Goal: Book appointment/travel/reservation

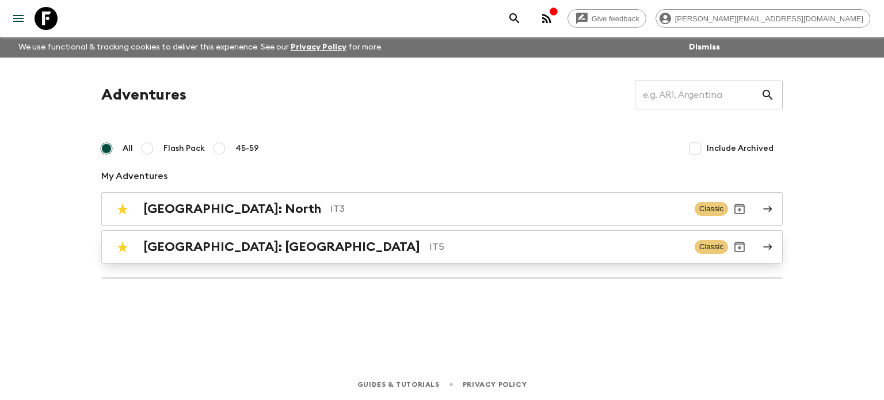
click at [197, 244] on h2 "[GEOGRAPHIC_DATA]: [GEOGRAPHIC_DATA]" at bounding box center [281, 247] width 277 height 15
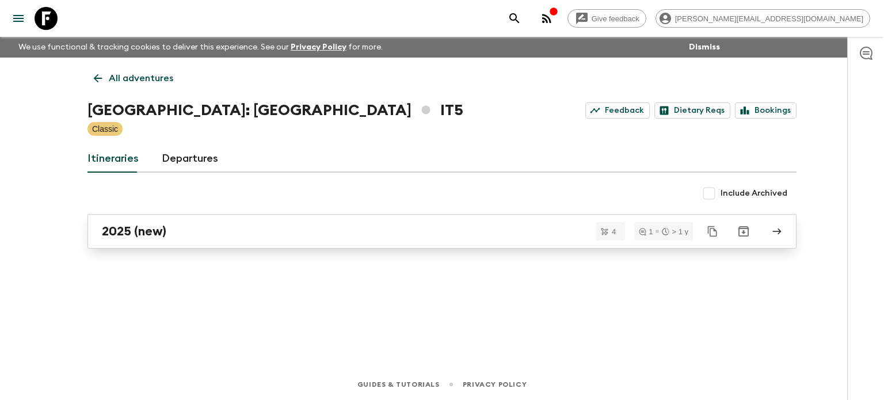
click at [213, 227] on div "2025 (new)" at bounding box center [431, 231] width 659 height 15
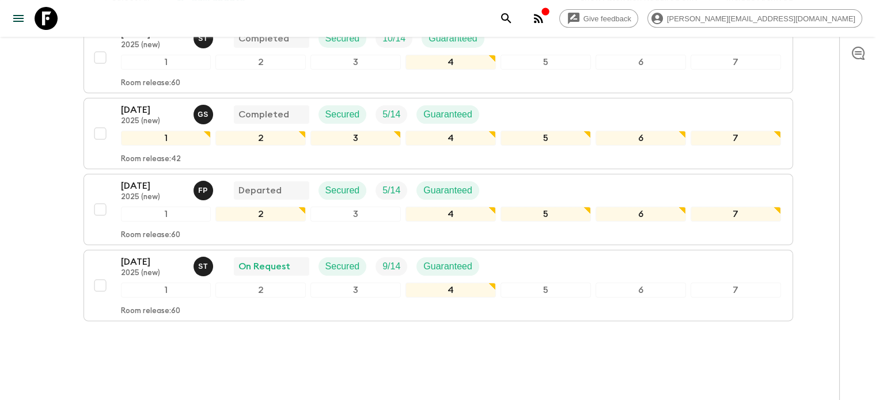
scroll to position [247, 0]
click at [159, 178] on p "[DATE]" at bounding box center [152, 185] width 63 height 14
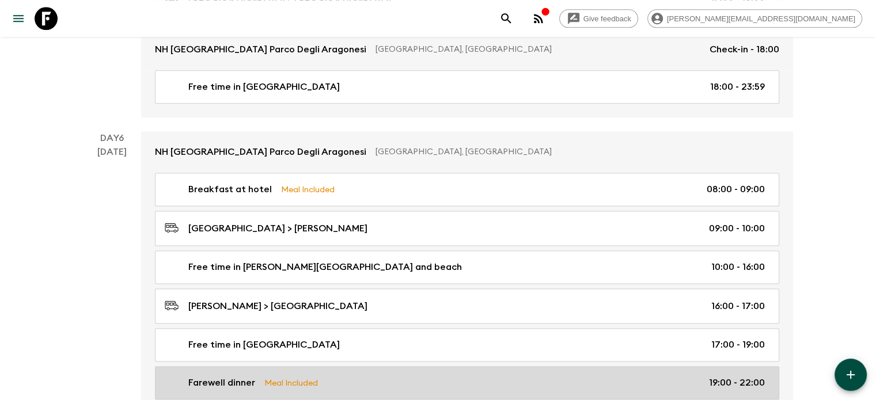
scroll to position [1627, 0]
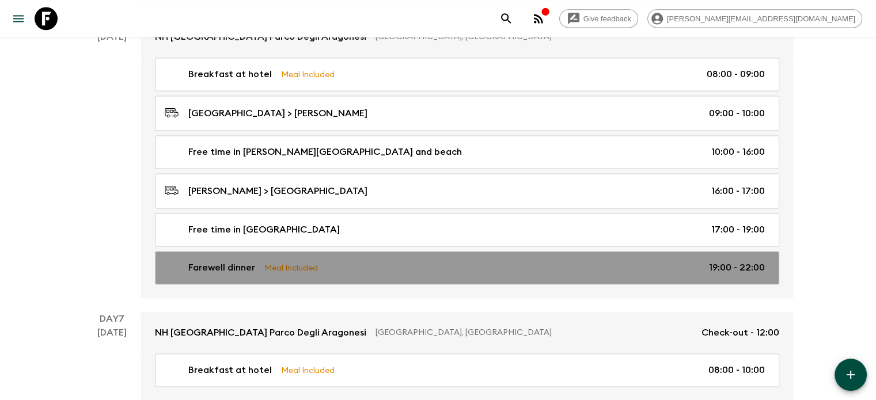
click at [264, 265] on p "Meal Included" at bounding box center [291, 267] width 54 height 13
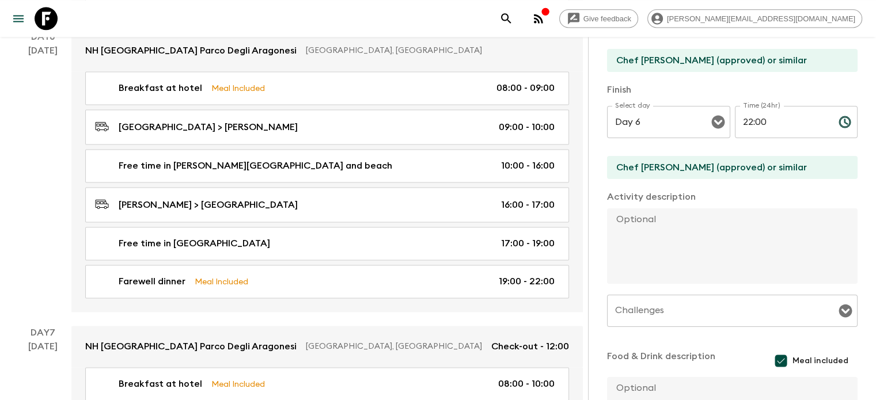
scroll to position [230, 0]
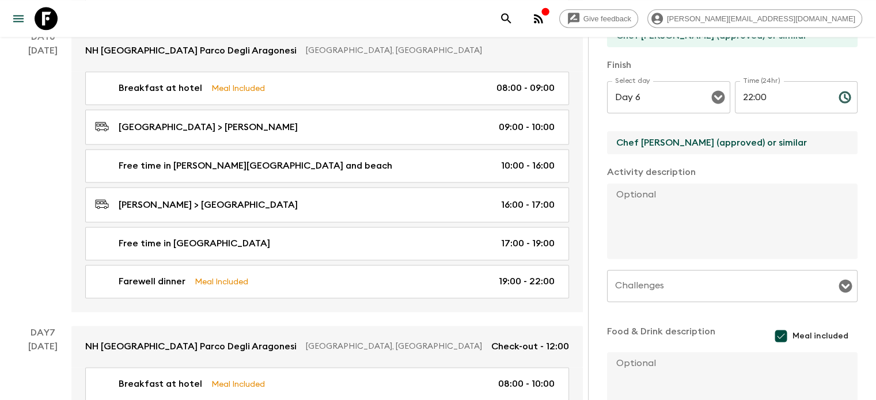
drag, startPoint x: 606, startPoint y: 143, endPoint x: 548, endPoint y: 139, distance: 58.3
click at [588, 139] on div "Activity Information Comments Activity Title Farewell dinner Start Select a day…" at bounding box center [732, 237] width 288 height 400
